Goal: Task Accomplishment & Management: Manage account settings

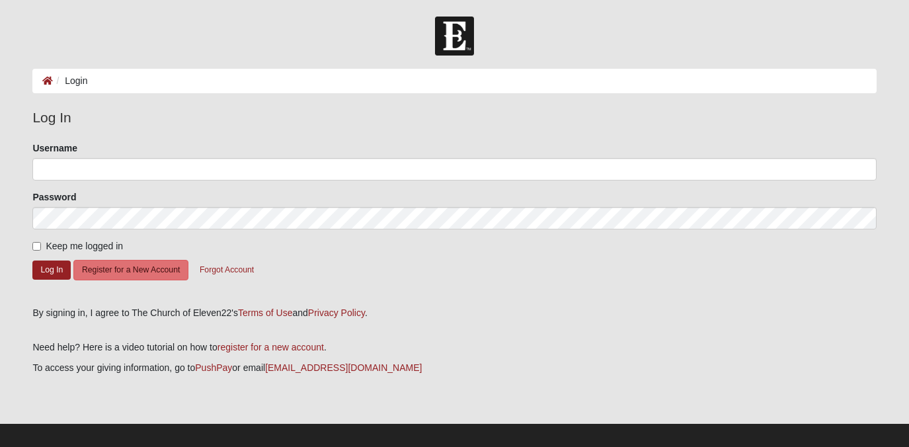
click at [872, 170] on span at bounding box center [869, 169] width 11 height 11
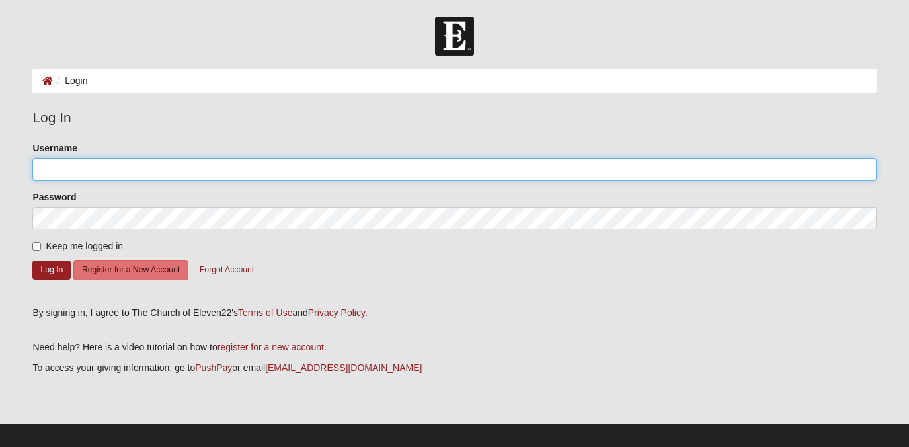
click at [629, 169] on input "Username" at bounding box center [454, 169] width 844 height 22
click at [496, 169] on input "Username" at bounding box center [454, 169] width 844 height 22
type input "[PERSON_NAME]"
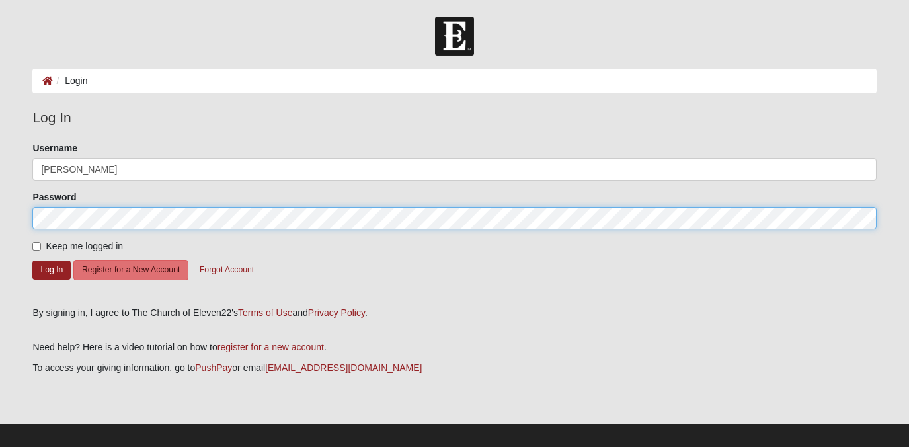
click at [32, 261] on button "Log In" at bounding box center [51, 270] width 38 height 19
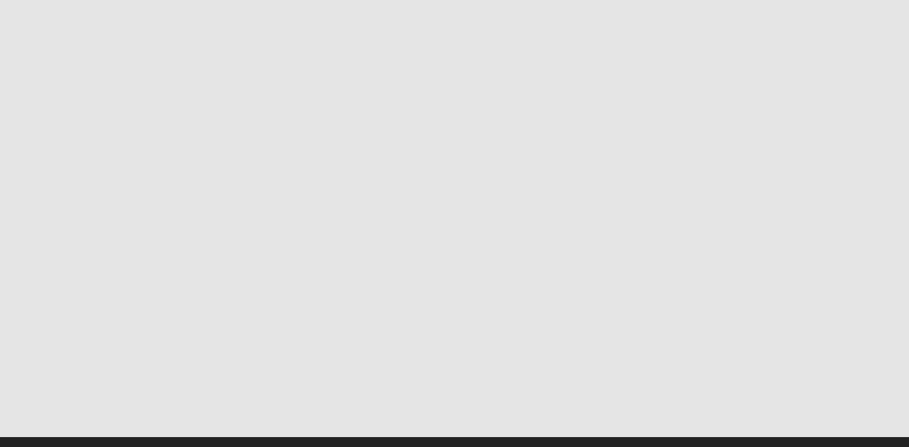
scroll to position [327, 0]
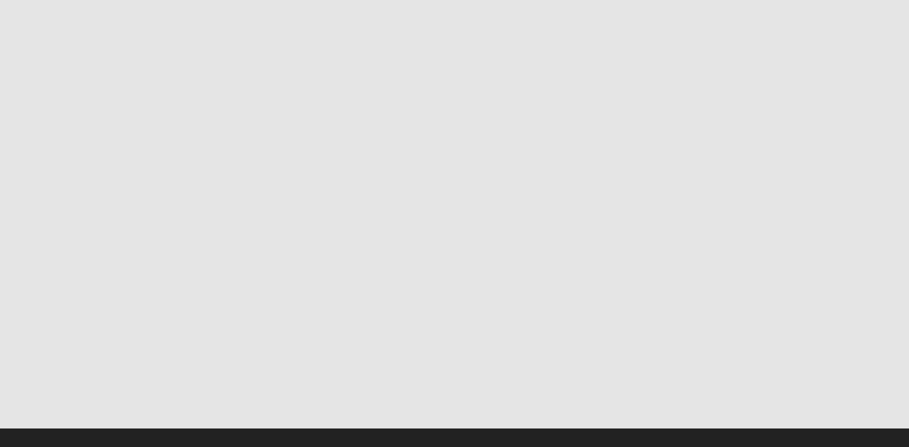
drag, startPoint x: 62, startPoint y: 261, endPoint x: 145, endPoint y: 267, distance: 83.5
click at [135, 364] on div at bounding box center [135, 364] width 0 height 0
click at [190, 364] on div at bounding box center [454, 364] width 824 height 0
drag, startPoint x: 185, startPoint y: 262, endPoint x: 212, endPoint y: 263, distance: 27.1
click at [213, 364] on div at bounding box center [454, 364] width 824 height 0
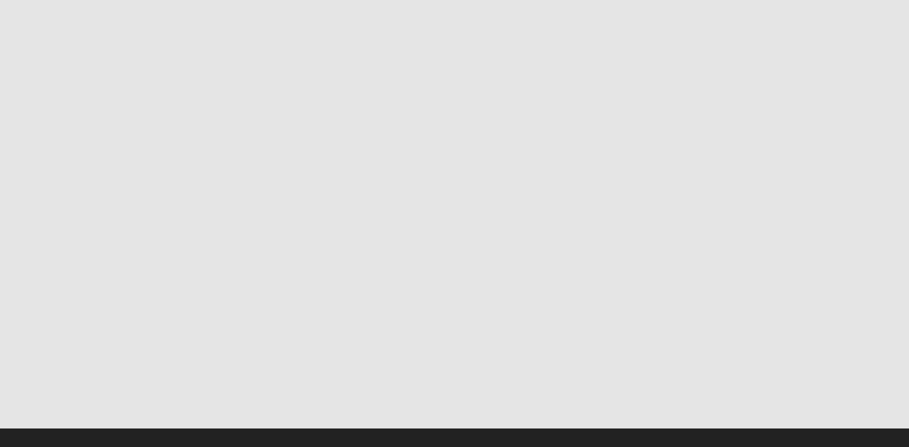
drag, startPoint x: 215, startPoint y: 266, endPoint x: 270, endPoint y: 267, distance: 55.6
click at [270, 364] on div at bounding box center [454, 364] width 824 height 0
drag, startPoint x: 270, startPoint y: 267, endPoint x: 333, endPoint y: 267, distance: 62.8
click at [333, 364] on div at bounding box center [454, 364] width 824 height 0
drag, startPoint x: 333, startPoint y: 267, endPoint x: 385, endPoint y: 265, distance: 52.3
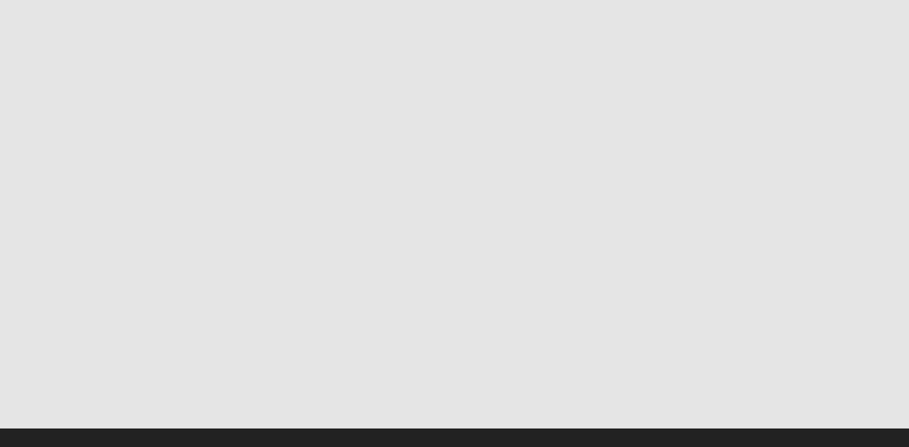
click at [374, 364] on div at bounding box center [374, 364] width 0 height 0
drag, startPoint x: 384, startPoint y: 264, endPoint x: 439, endPoint y: 265, distance: 54.9
click at [439, 364] on div at bounding box center [454, 364] width 824 height 0
drag, startPoint x: 438, startPoint y: 265, endPoint x: 417, endPoint y: 266, distance: 21.2
click at [417, 364] on div at bounding box center [454, 364] width 824 height 0
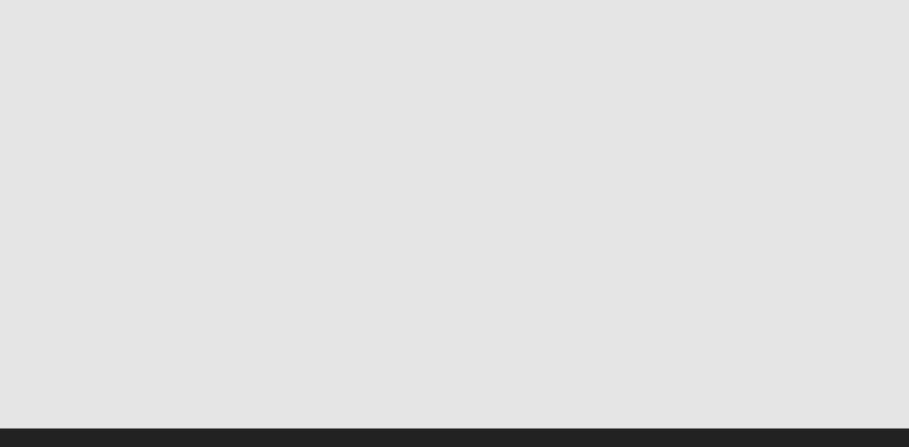
click at [443, 364] on div at bounding box center [454, 364] width 824 height 0
click at [433, 364] on div at bounding box center [454, 364] width 824 height 0
click at [422, 364] on div at bounding box center [454, 364] width 824 height 0
click at [438, 364] on div at bounding box center [454, 364] width 824 height 0
click at [56, 370] on icon "Pause" at bounding box center [50, 374] width 9 height 9
